Goal: Task Accomplishment & Management: Use online tool/utility

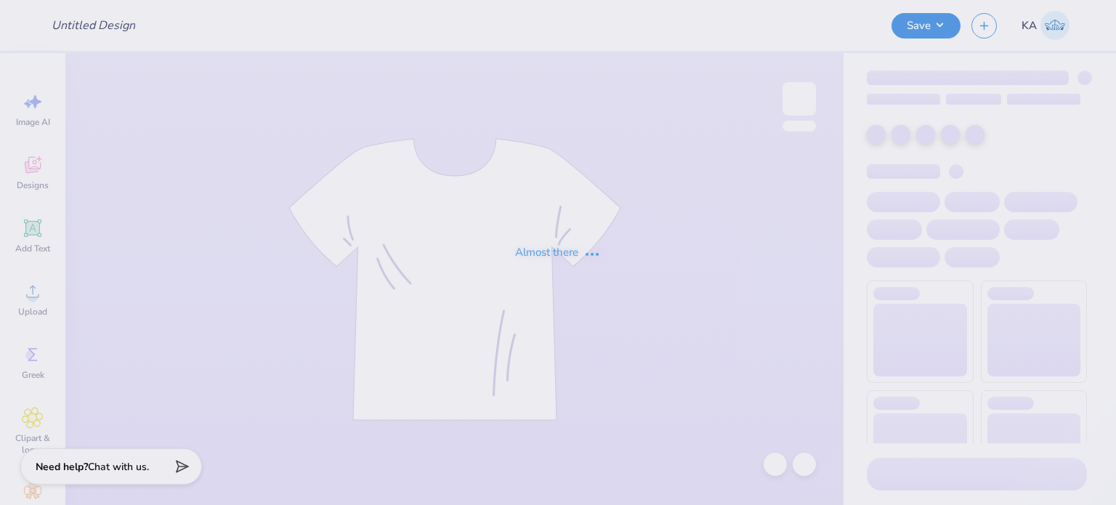
type input "[PERSON_NAME] : [GEOGRAPHIC_DATA]"
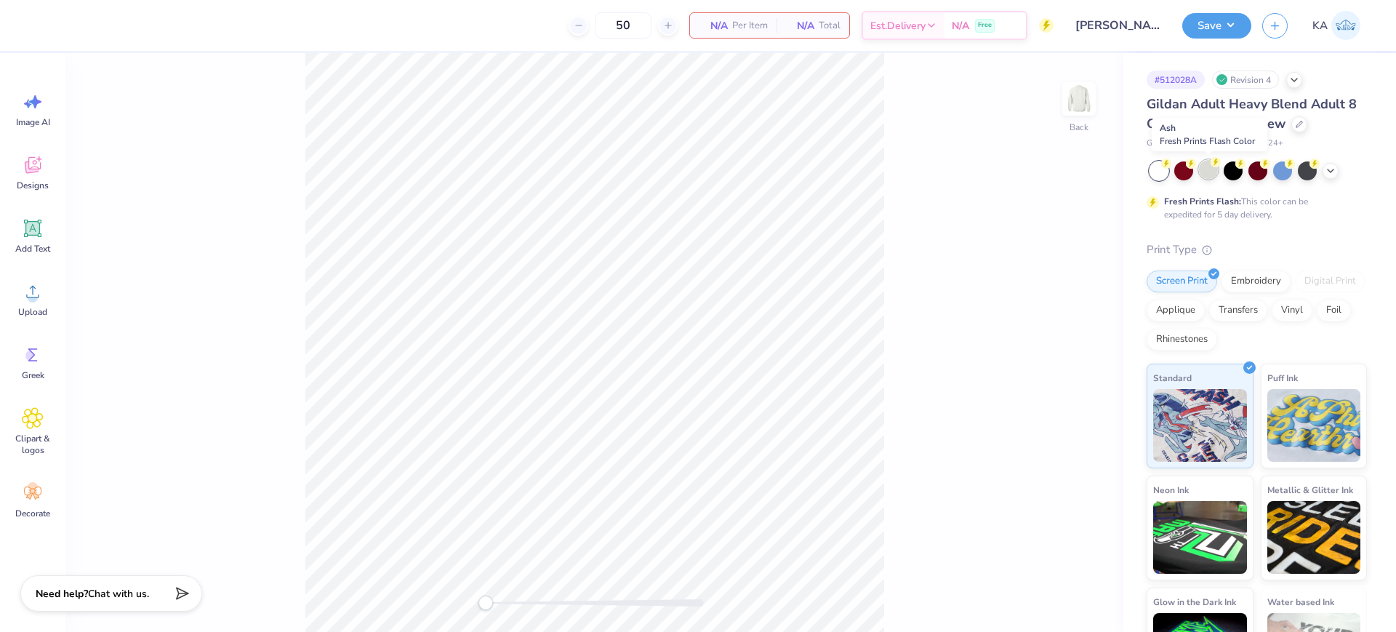
click at [1116, 172] on div at bounding box center [1208, 169] width 19 height 19
click at [1116, 166] on icon at bounding box center [1330, 170] width 12 height 12
